Goal: Information Seeking & Learning: Learn about a topic

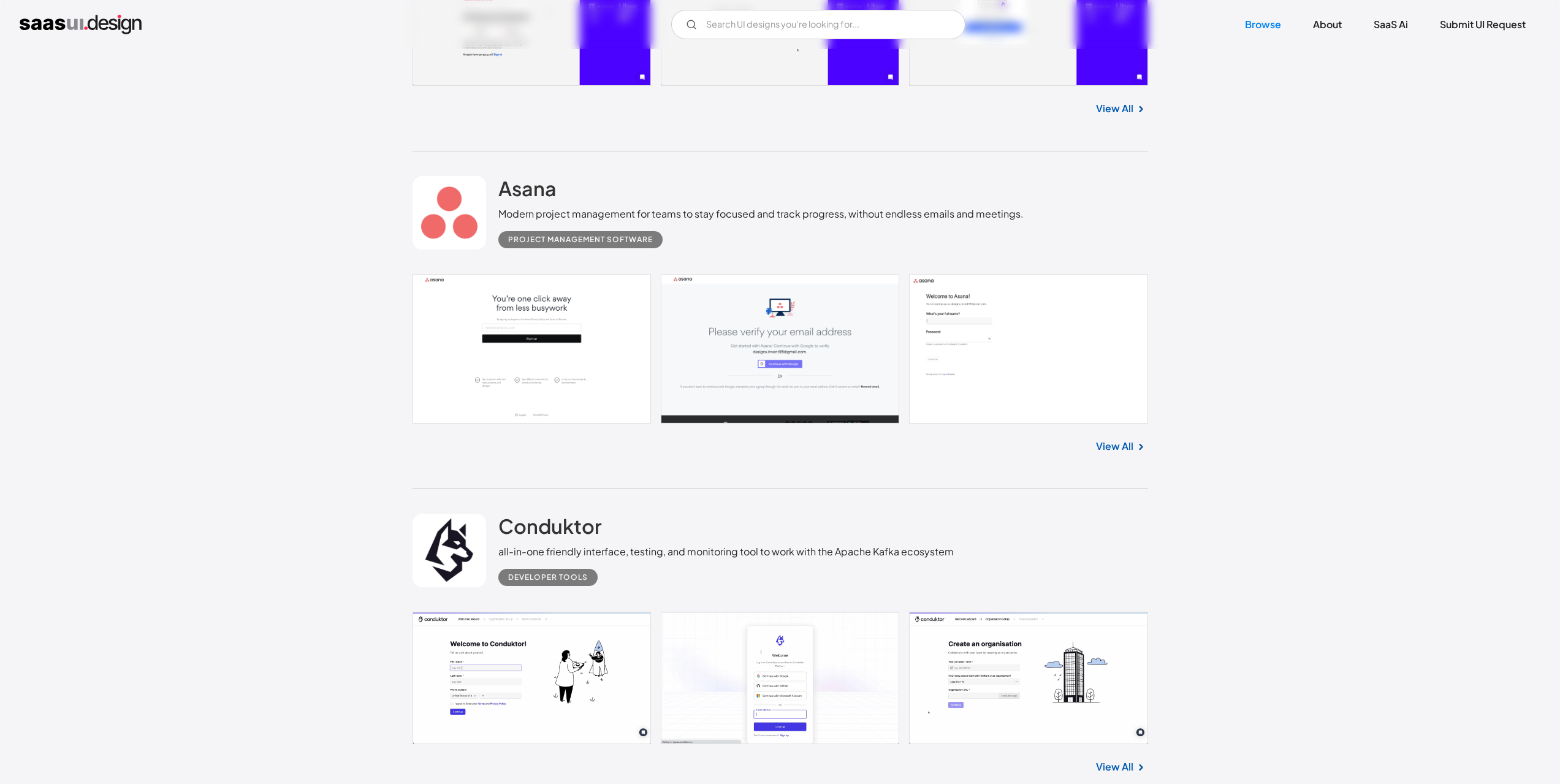
scroll to position [1199, 0]
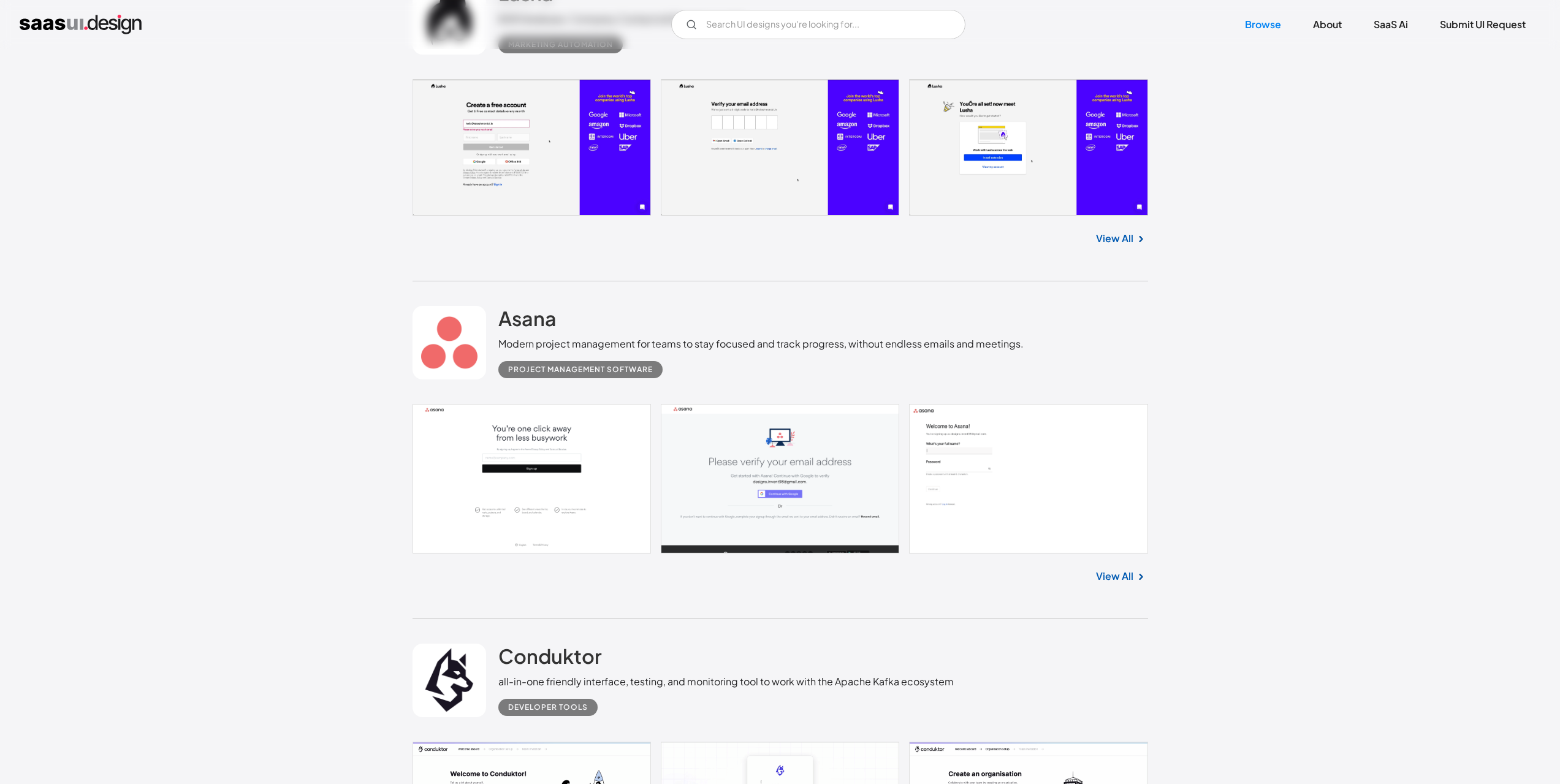
click at [1126, 576] on link "View All" at bounding box center [1115, 576] width 37 height 15
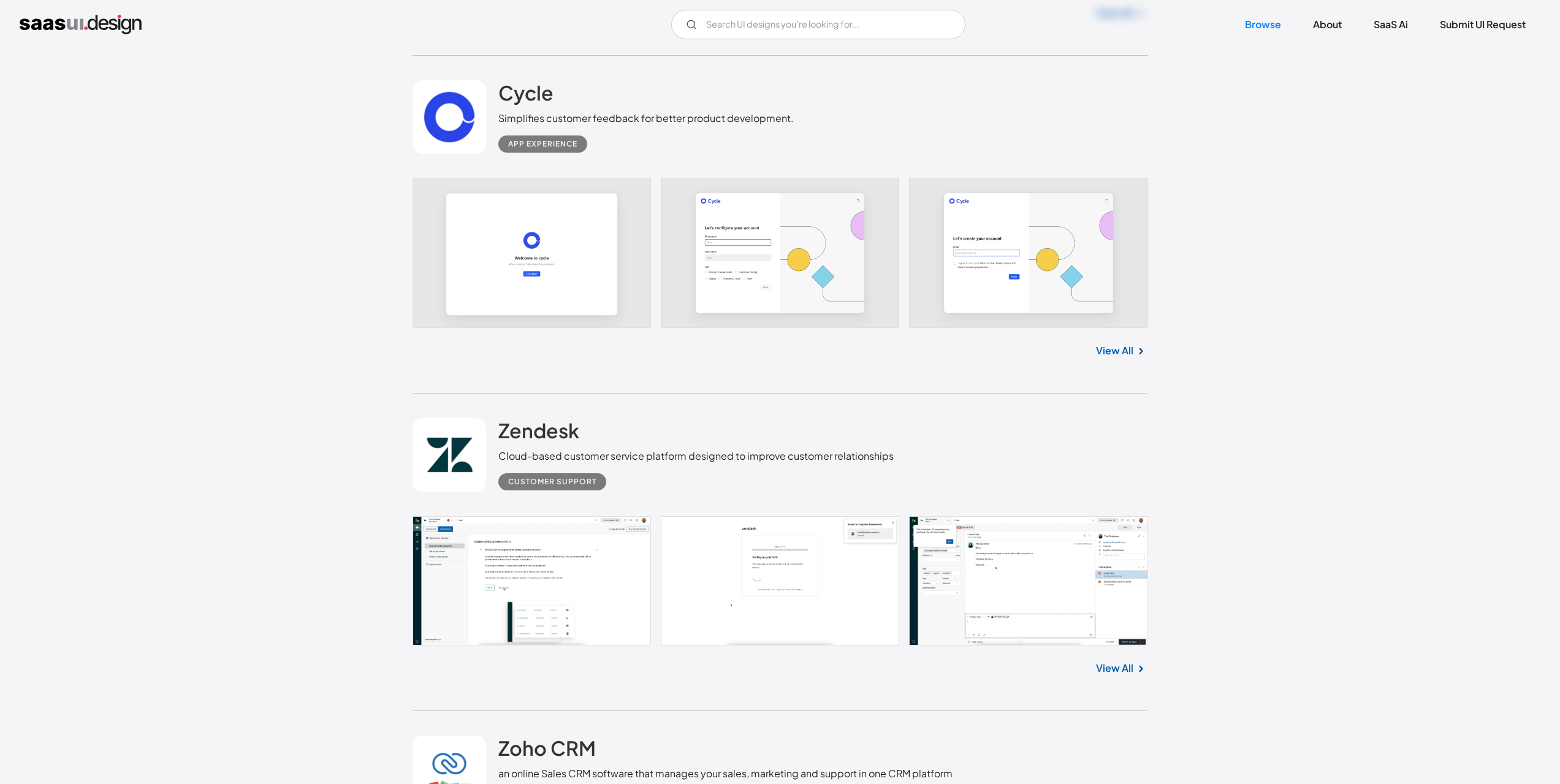
scroll to position [3472, 0]
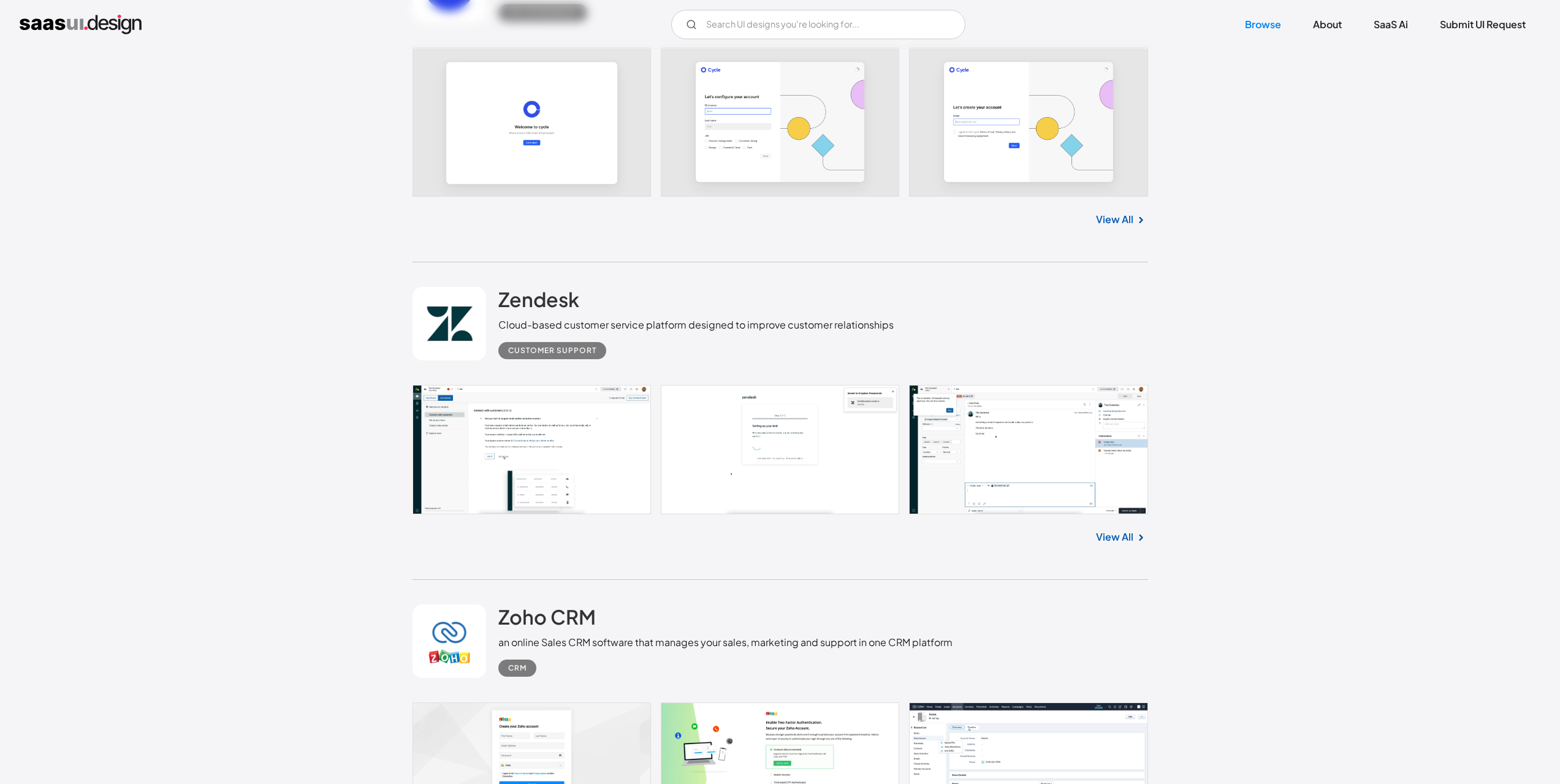
click at [1117, 541] on link "View All" at bounding box center [1115, 537] width 37 height 15
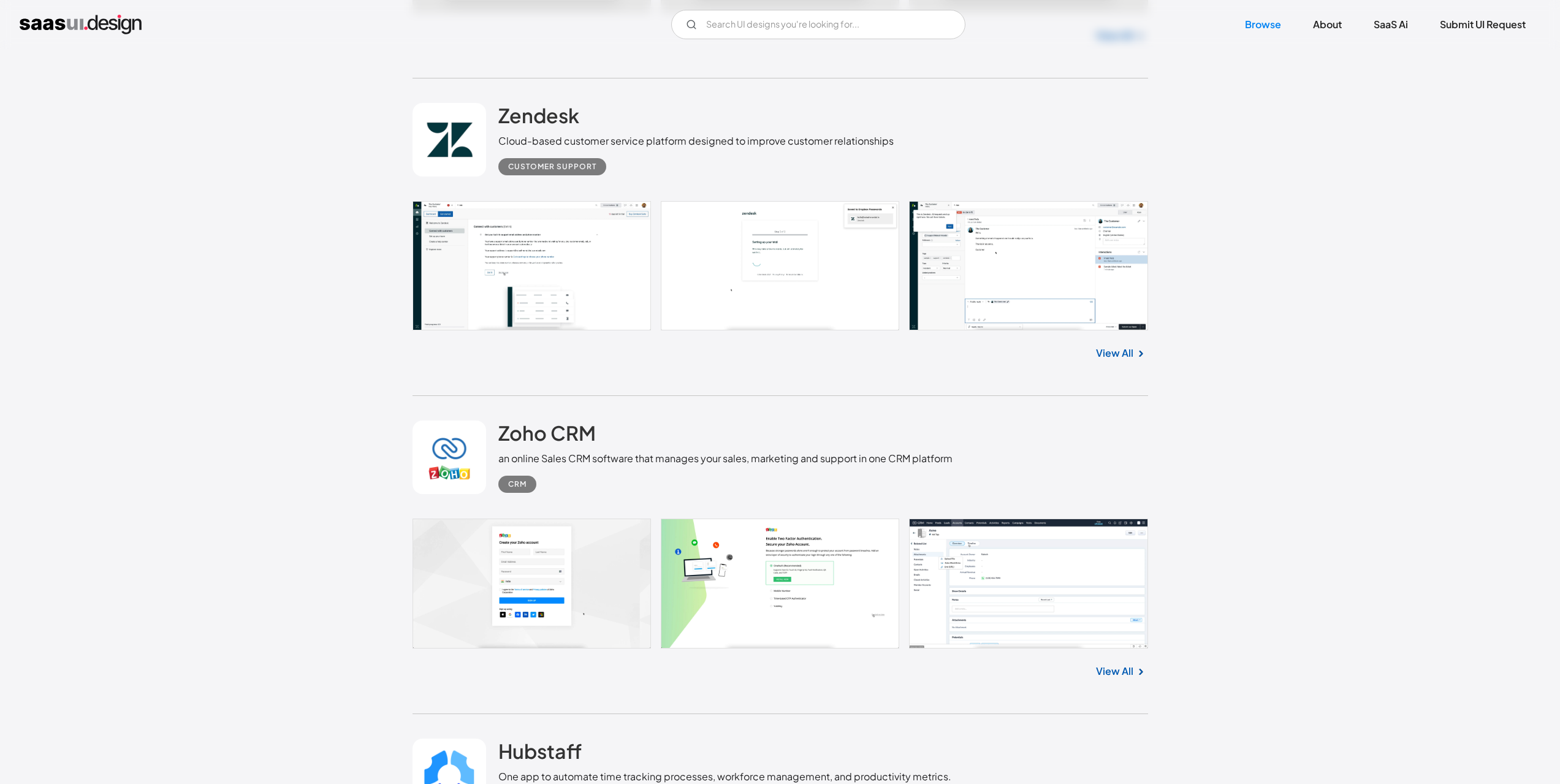
scroll to position [3917, 0]
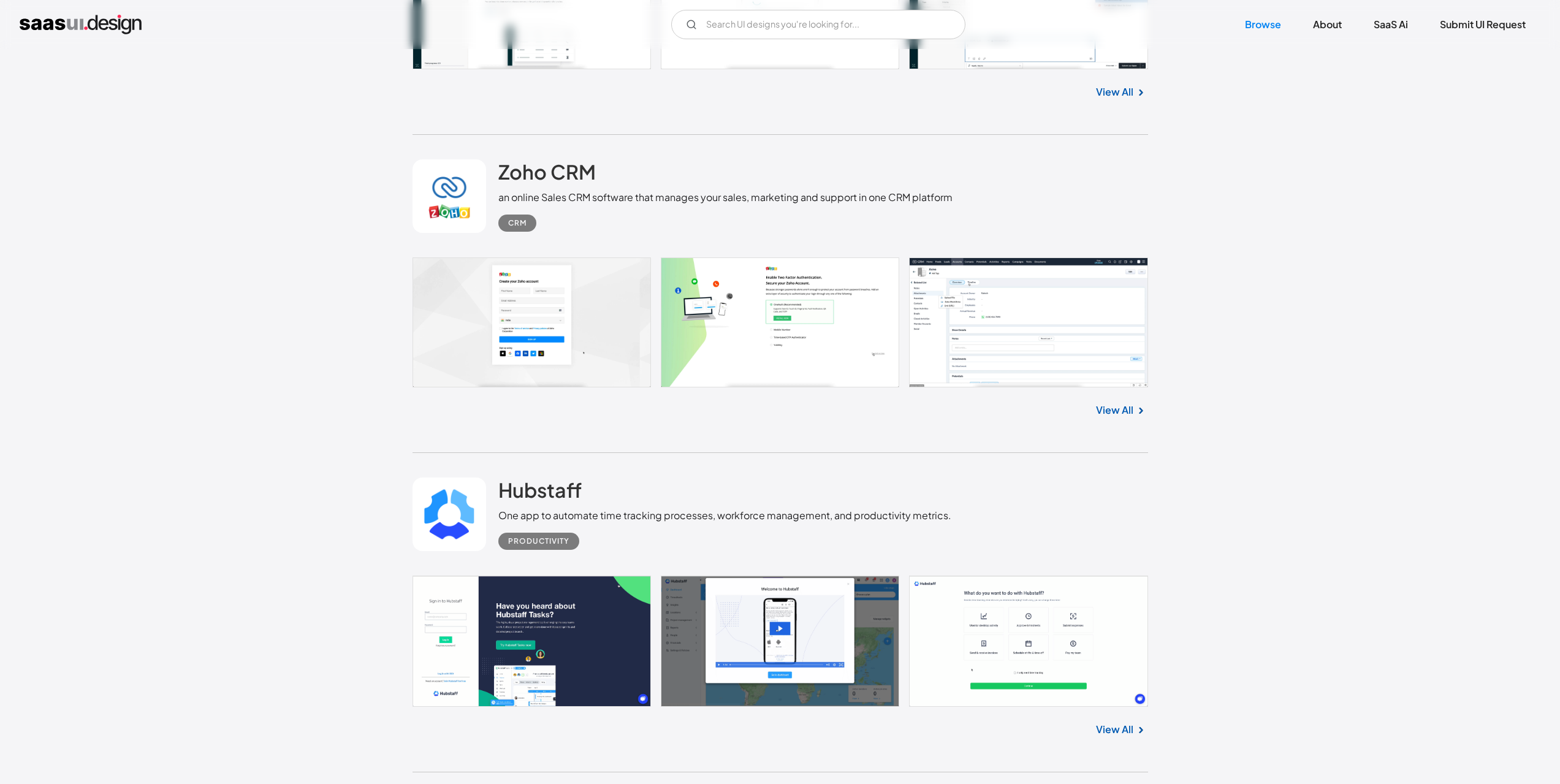
click at [1108, 407] on link "View All" at bounding box center [1115, 410] width 37 height 15
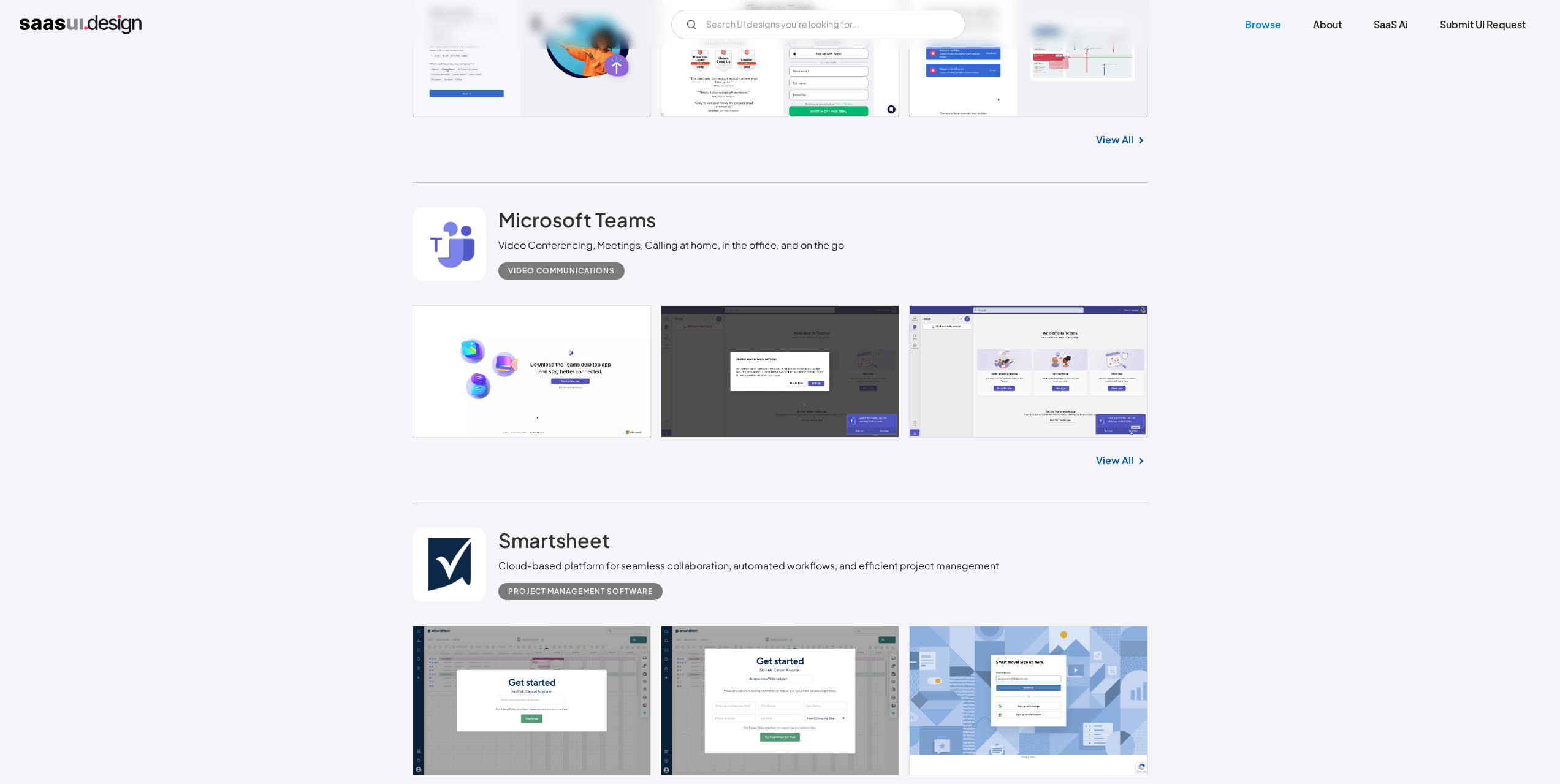
scroll to position [7300, 0]
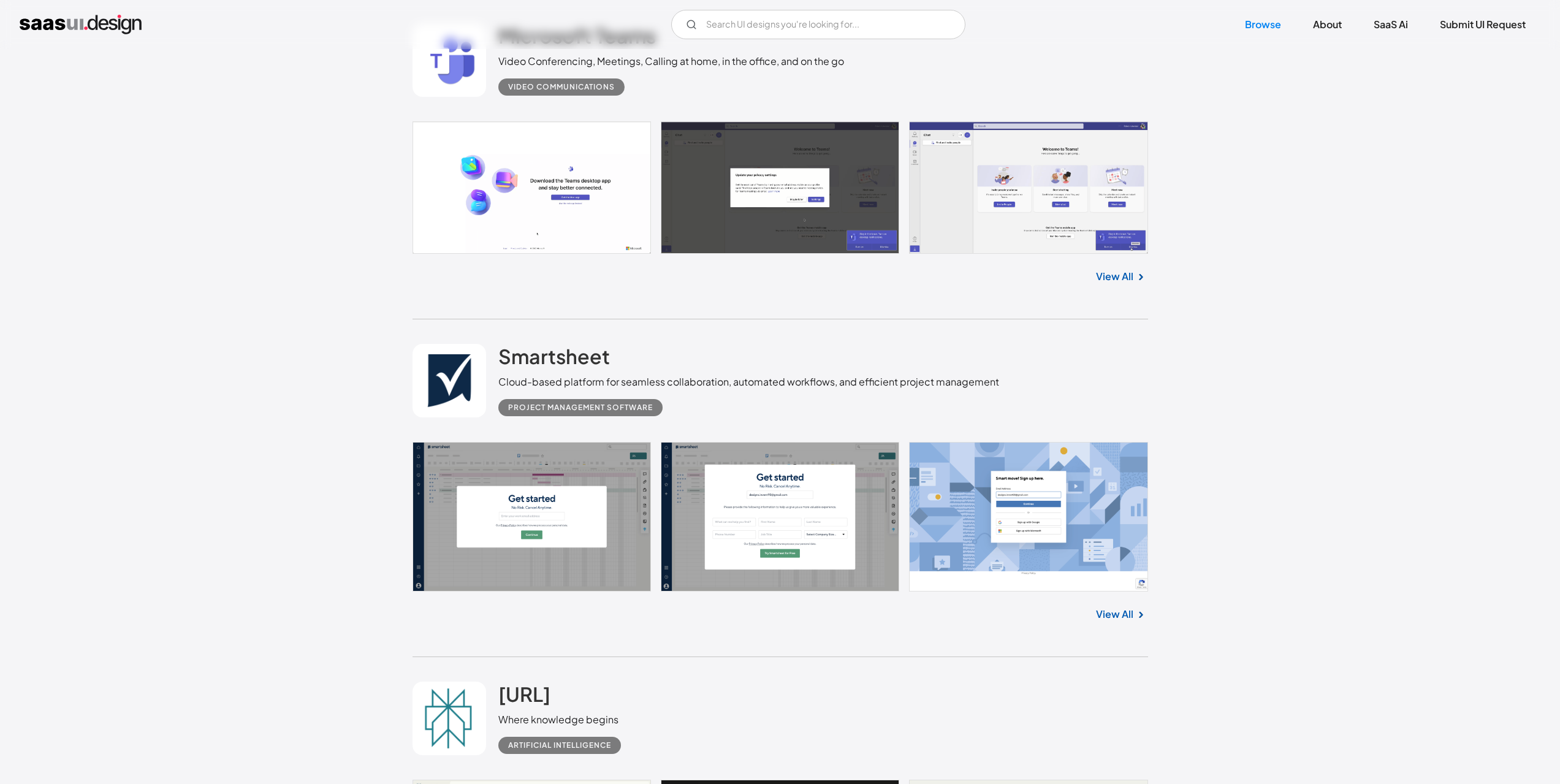
click at [1118, 617] on link "View All" at bounding box center [1115, 614] width 37 height 15
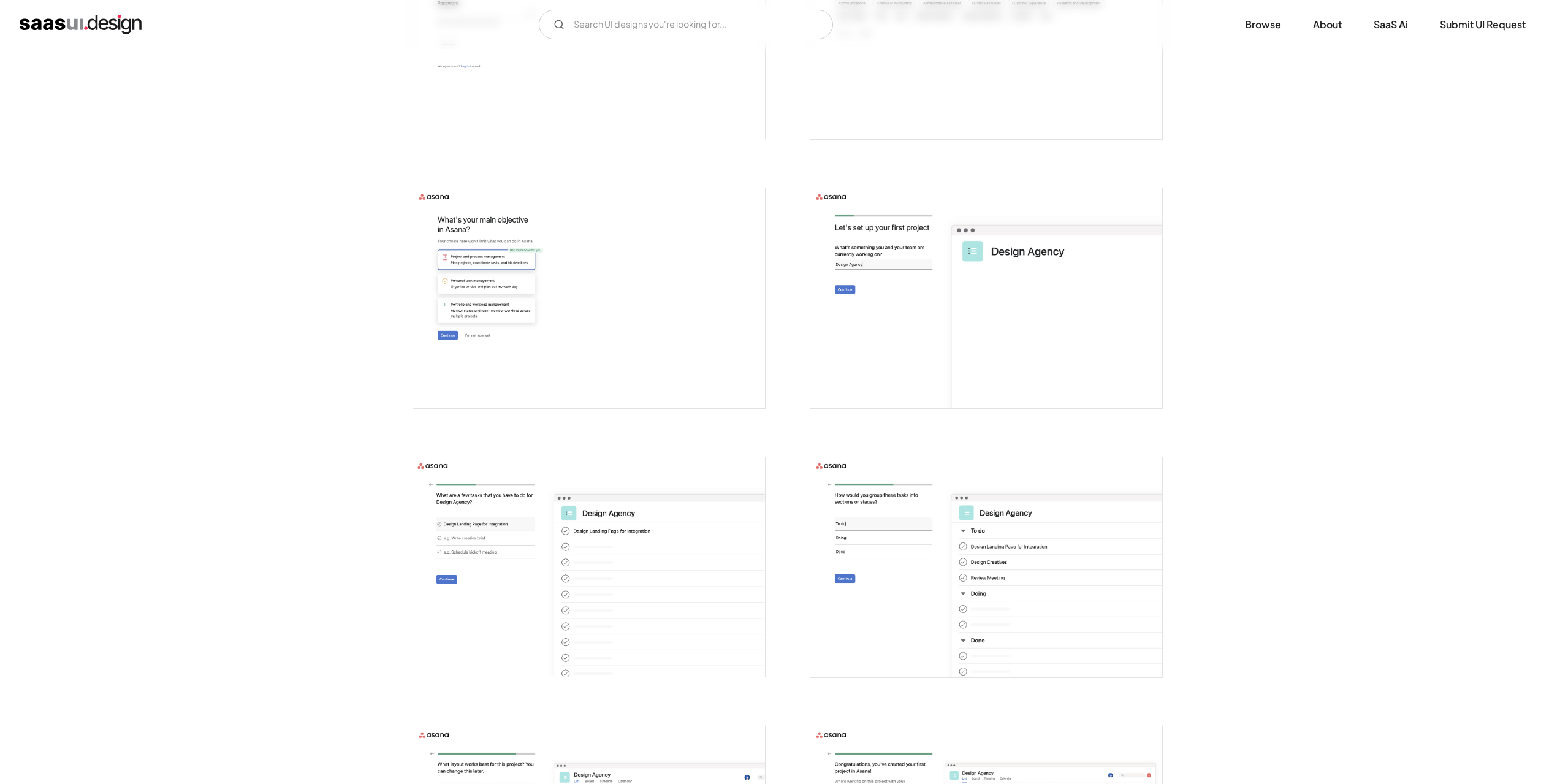
scroll to position [1075, 0]
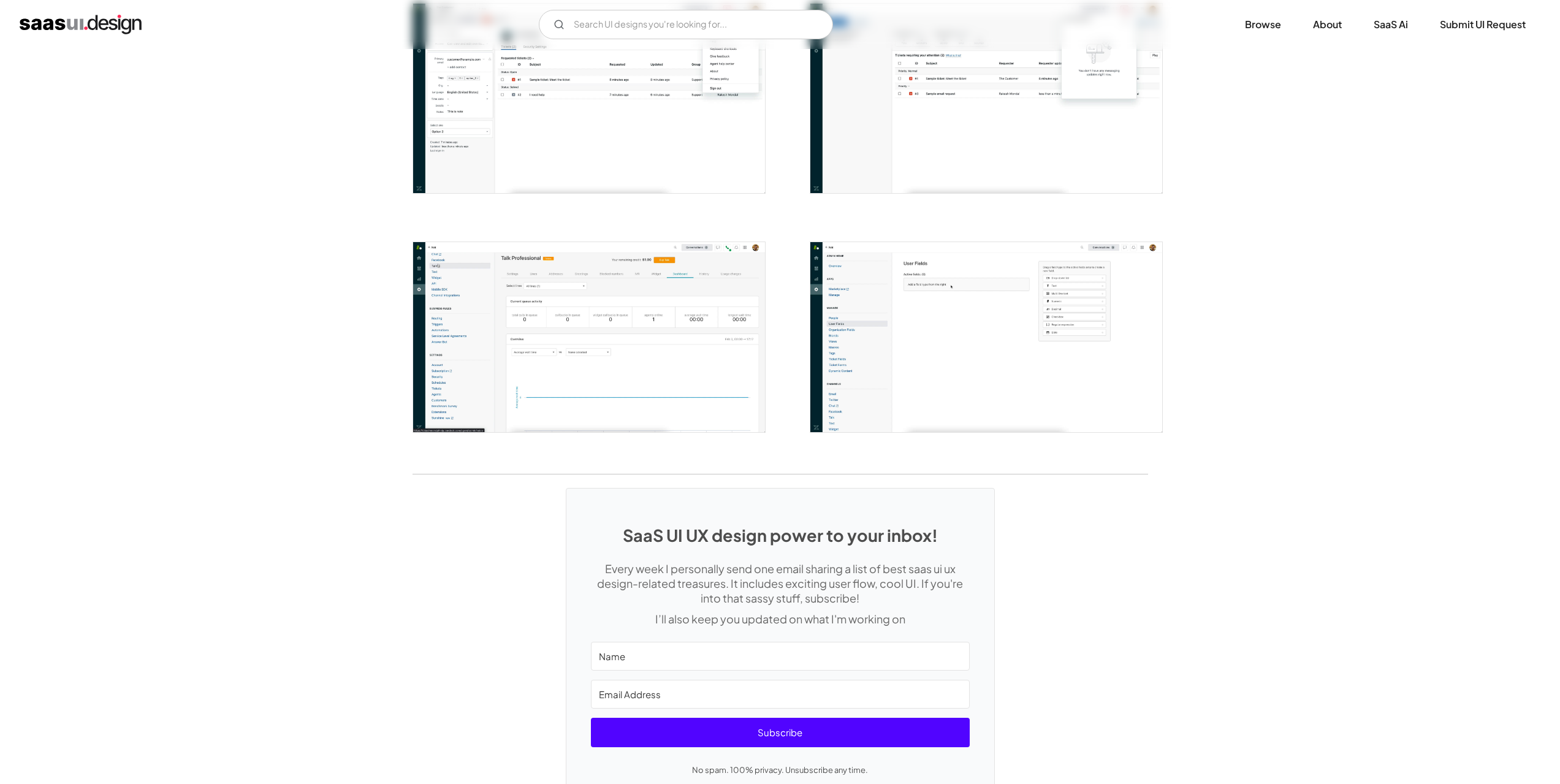
scroll to position [2287, 0]
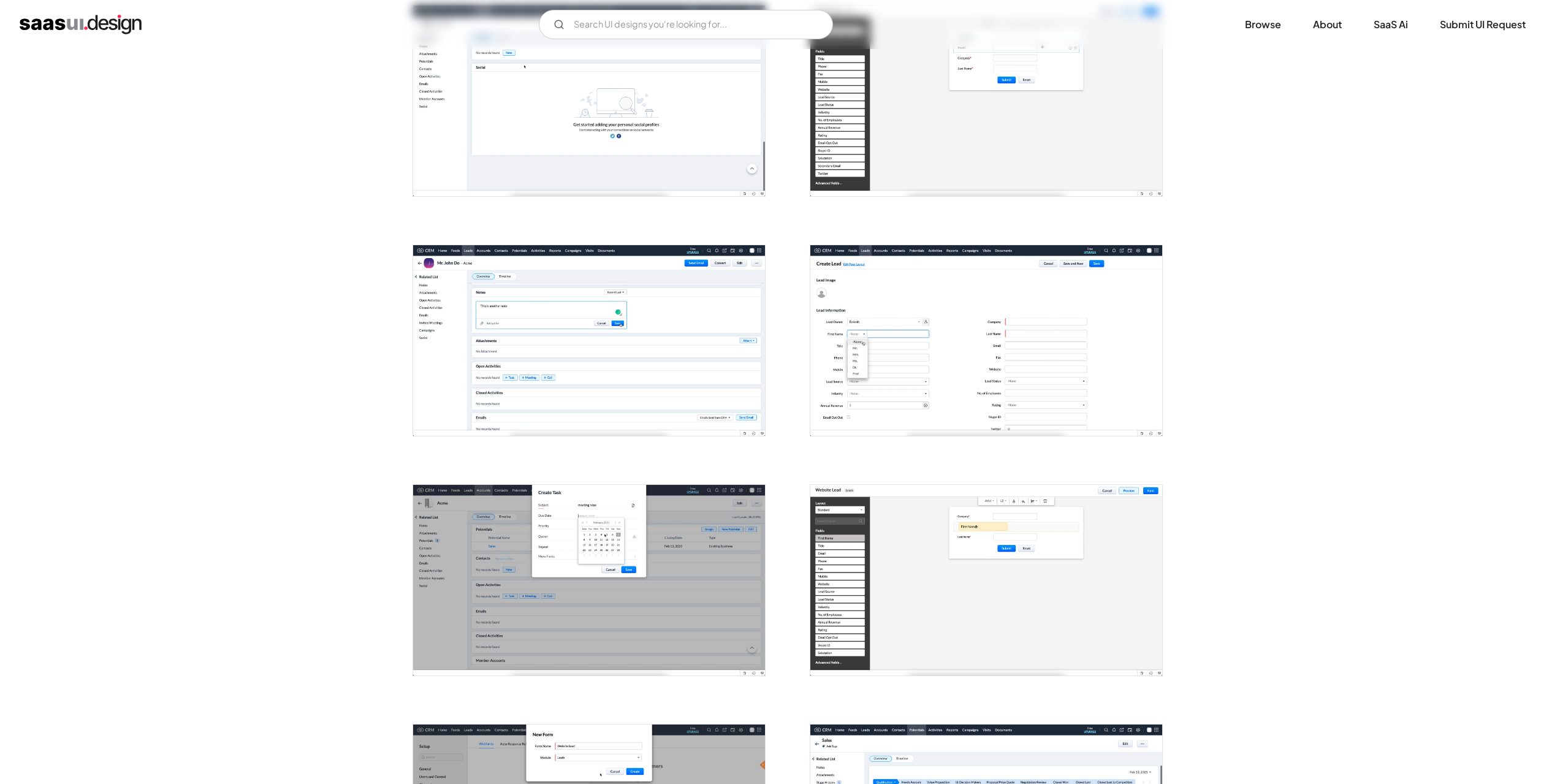
scroll to position [240, 0]
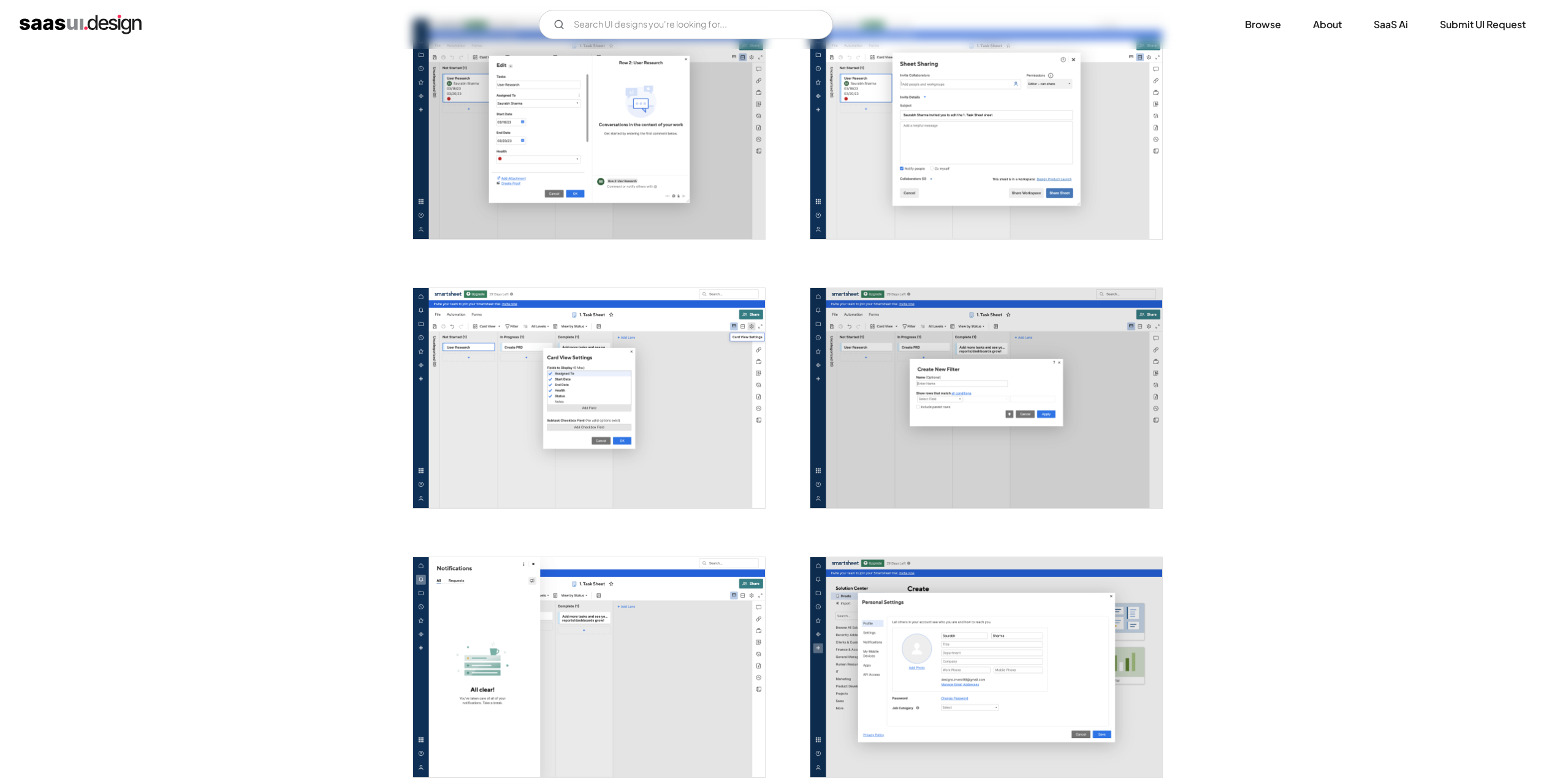
scroll to position [2865, 0]
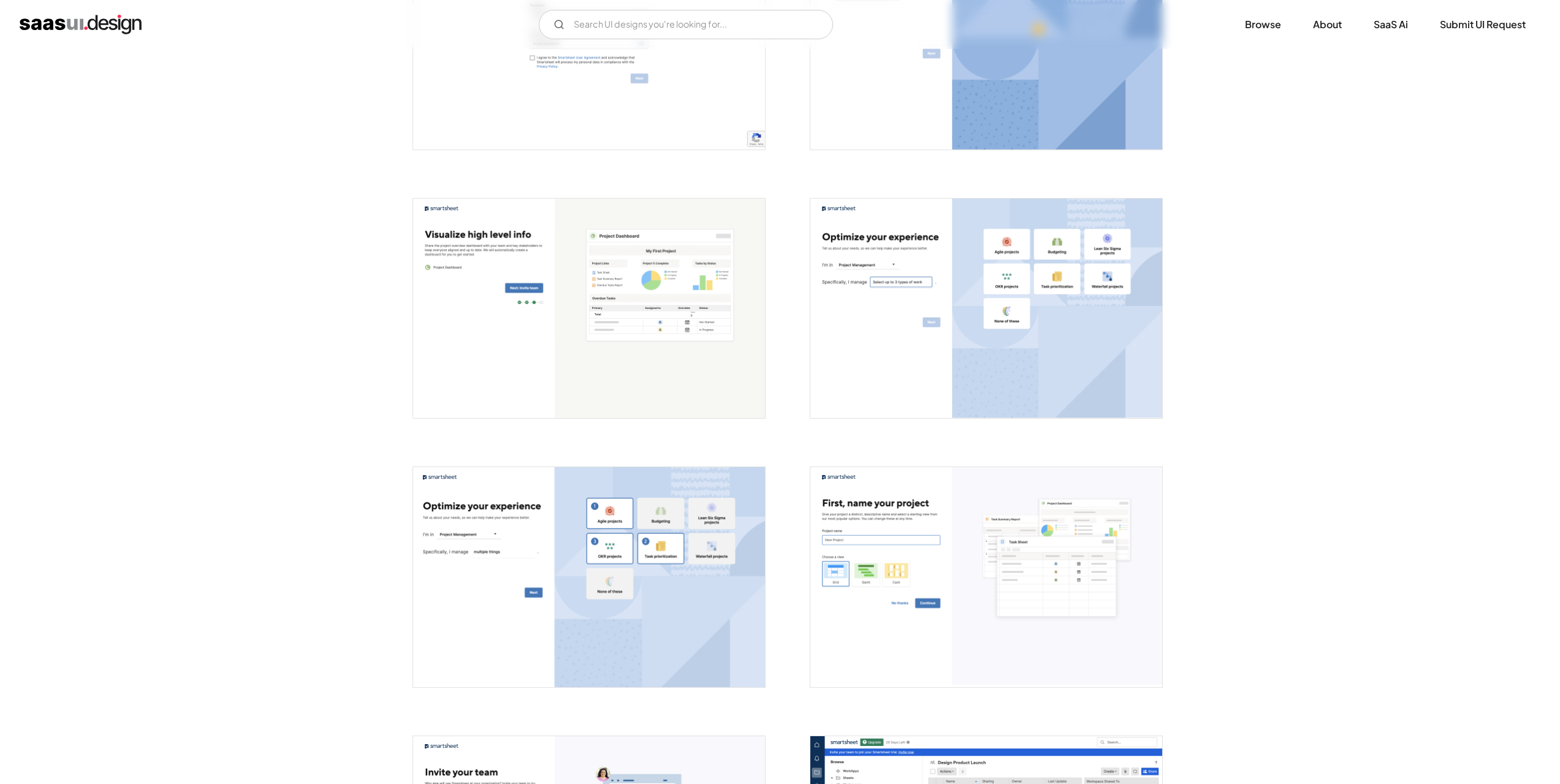
scroll to position [635, 0]
